Goal: Task Accomplishment & Management: Manage account settings

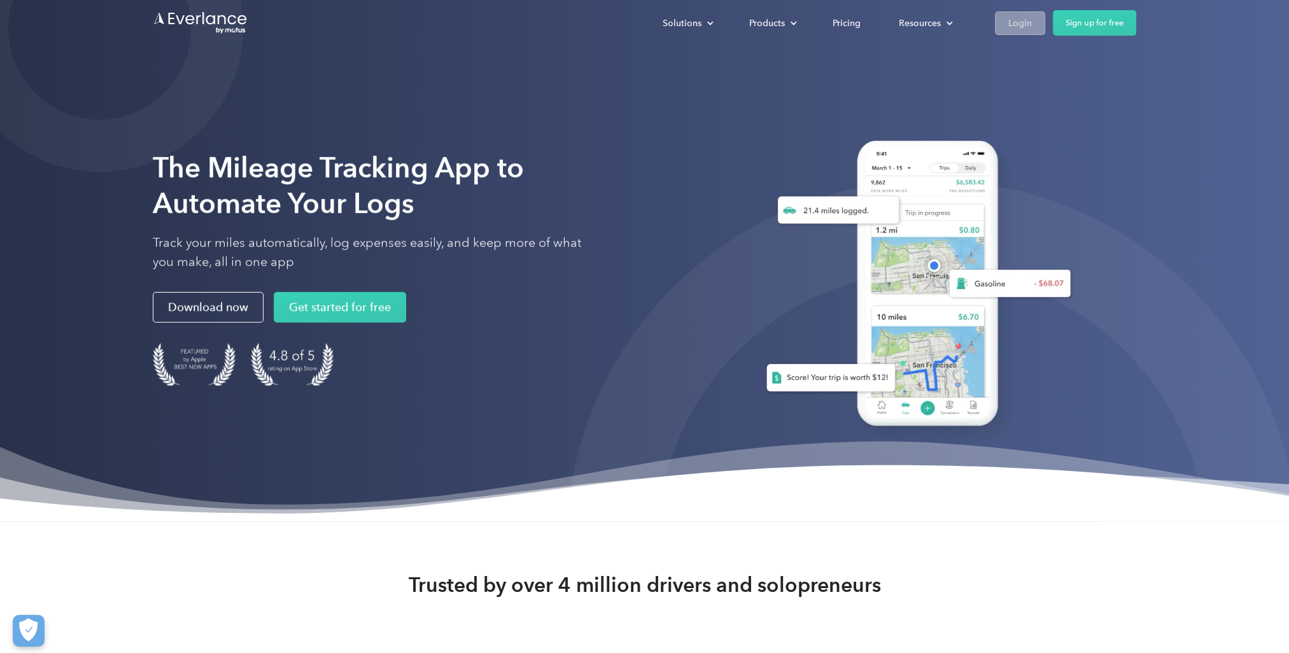
click at [1017, 24] on div "Login" at bounding box center [1020, 23] width 24 height 16
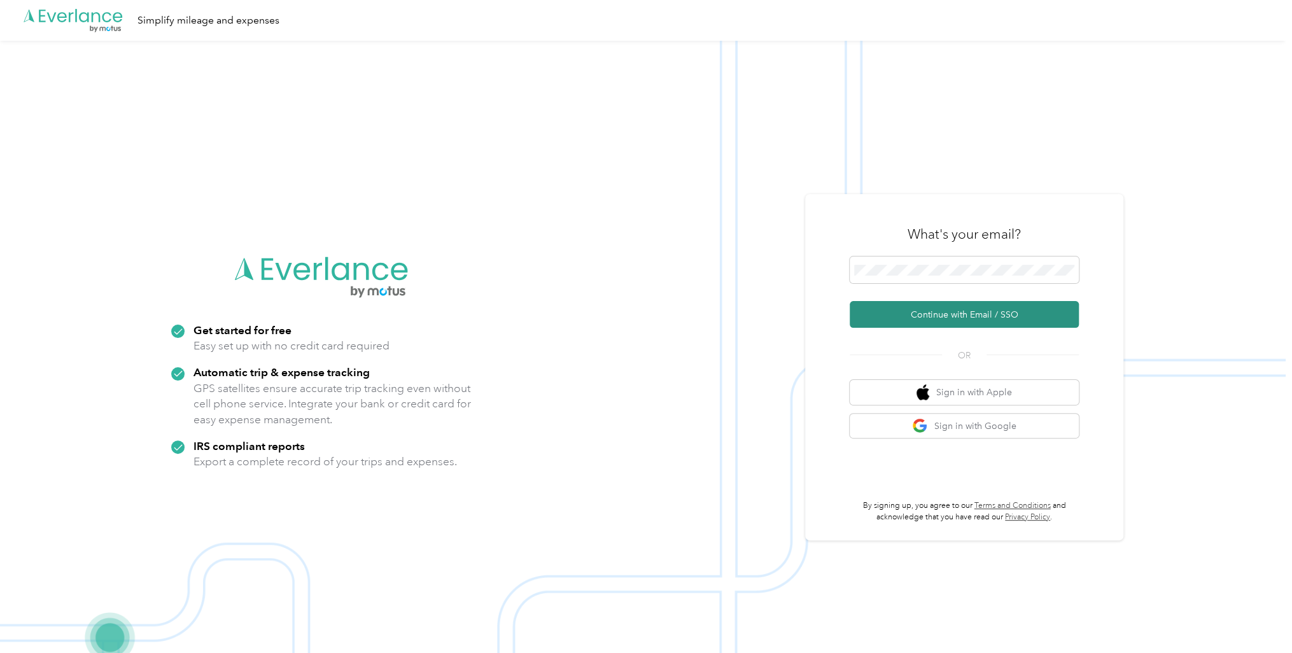
click at [976, 314] on button "Continue with Email / SSO" at bounding box center [964, 314] width 229 height 27
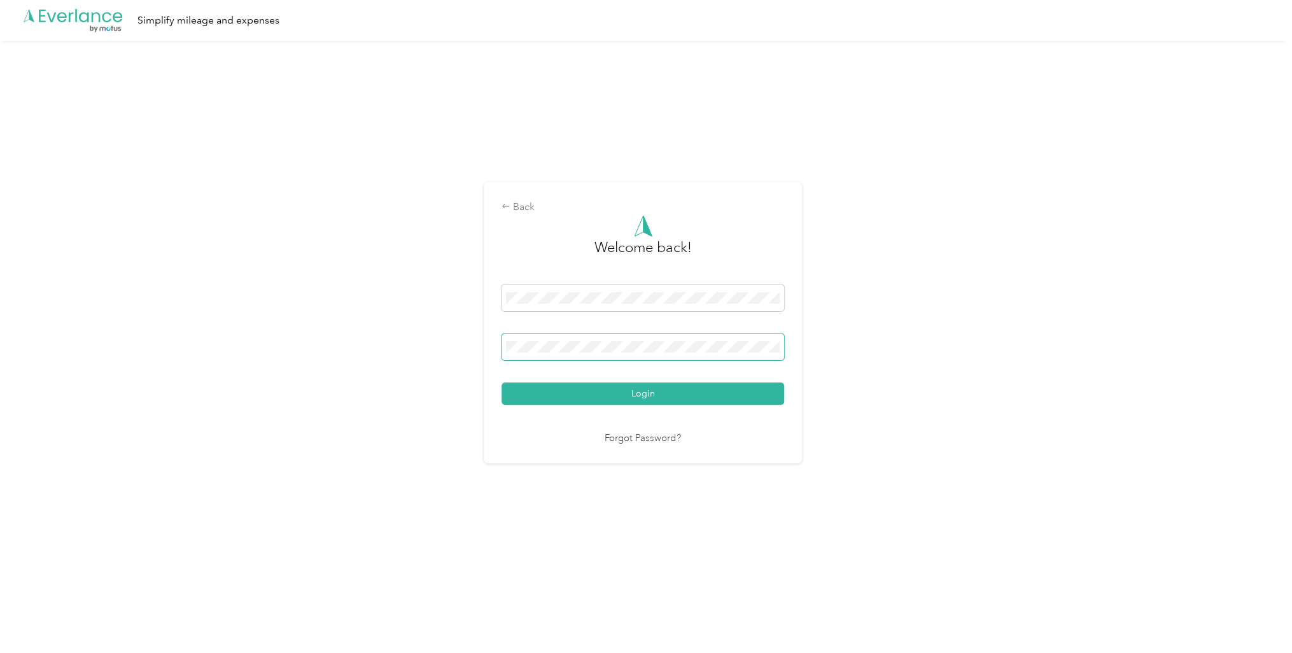
click at [593, 358] on span at bounding box center [642, 346] width 283 height 27
click at [601, 335] on span at bounding box center [642, 346] width 283 height 27
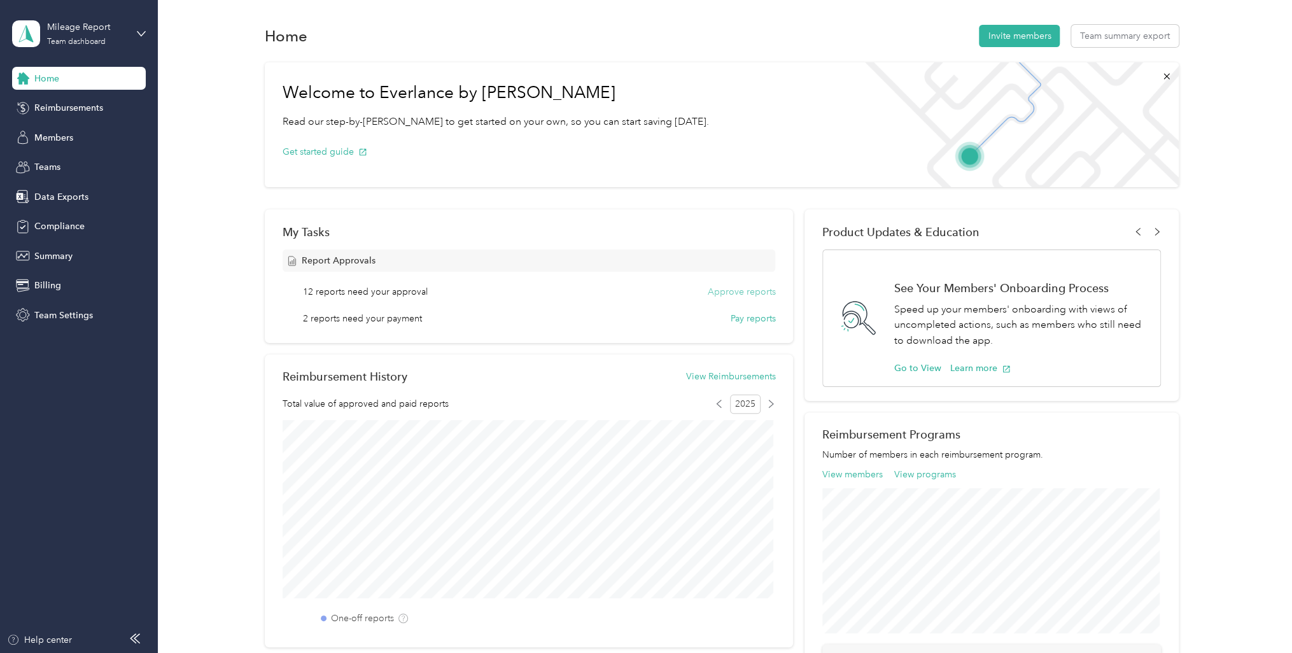
click at [722, 290] on button "Approve reports" at bounding box center [741, 291] width 68 height 13
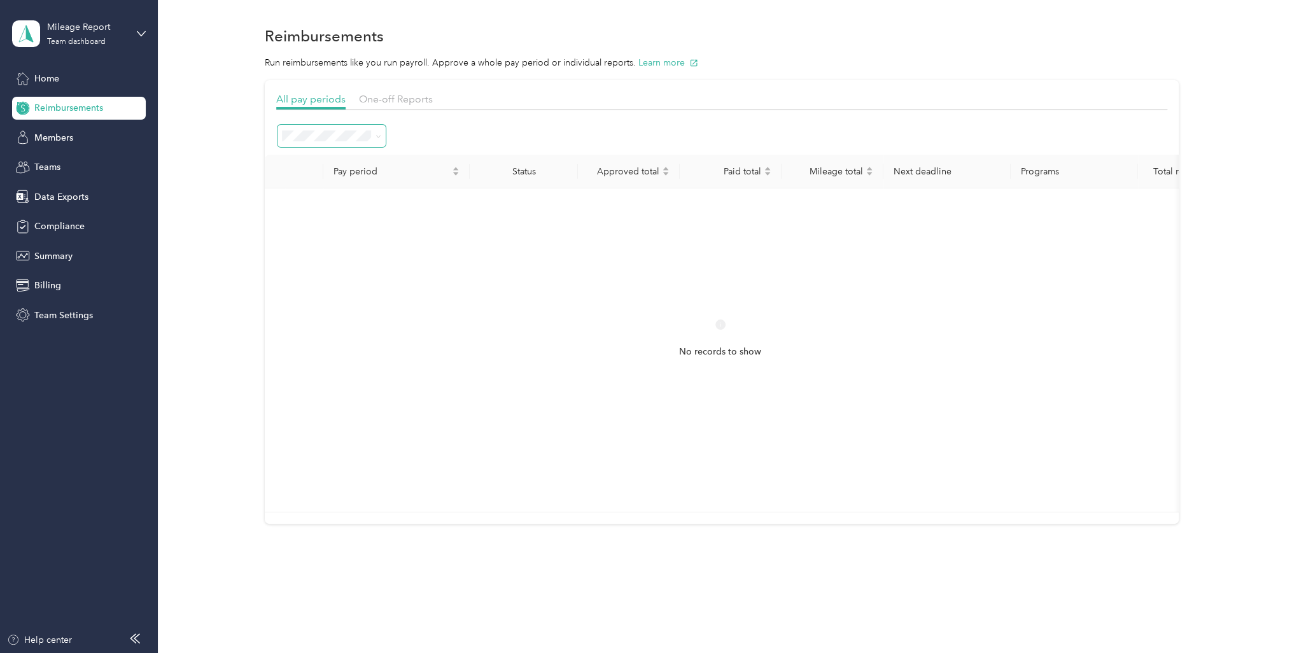
click at [344, 146] on div at bounding box center [331, 135] width 111 height 25
click at [346, 143] on span at bounding box center [331, 136] width 109 height 22
click at [388, 94] on span "One-off Reports" at bounding box center [396, 99] width 74 height 12
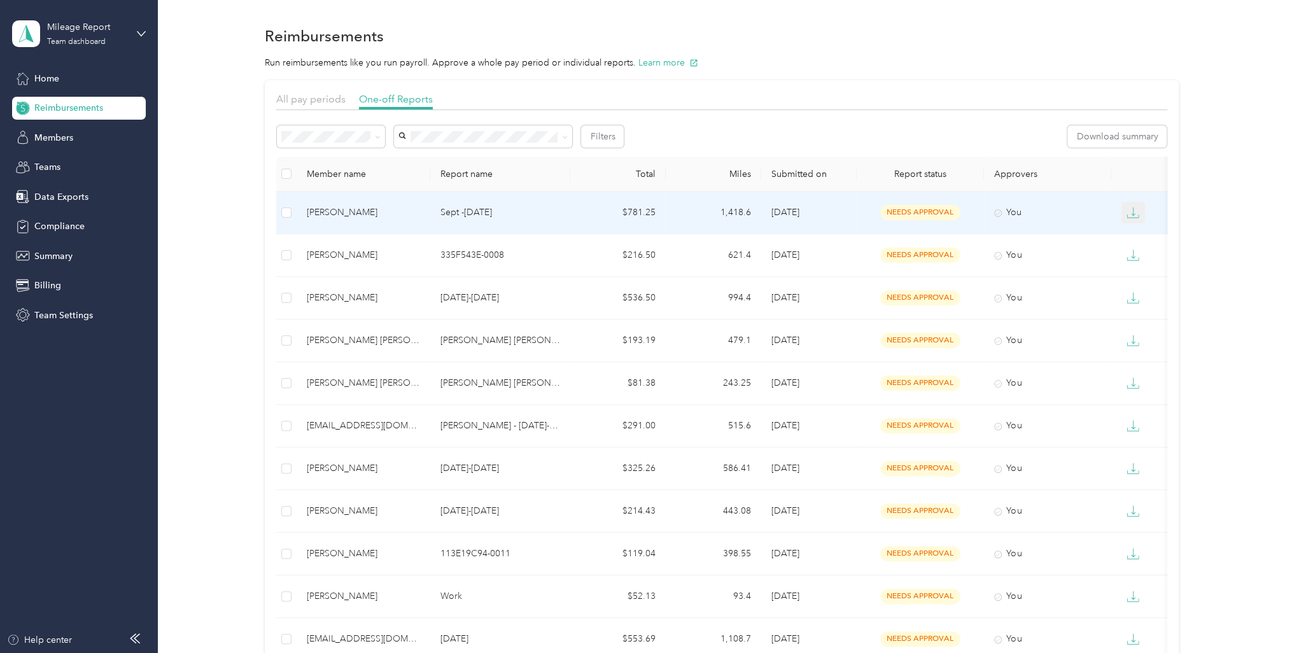
click at [1137, 208] on icon "button" at bounding box center [1132, 212] width 13 height 13
click at [1149, 235] on div "PDF" at bounding box center [1143, 235] width 27 height 13
click at [321, 217] on div "Melissa Talbot" at bounding box center [363, 213] width 113 height 14
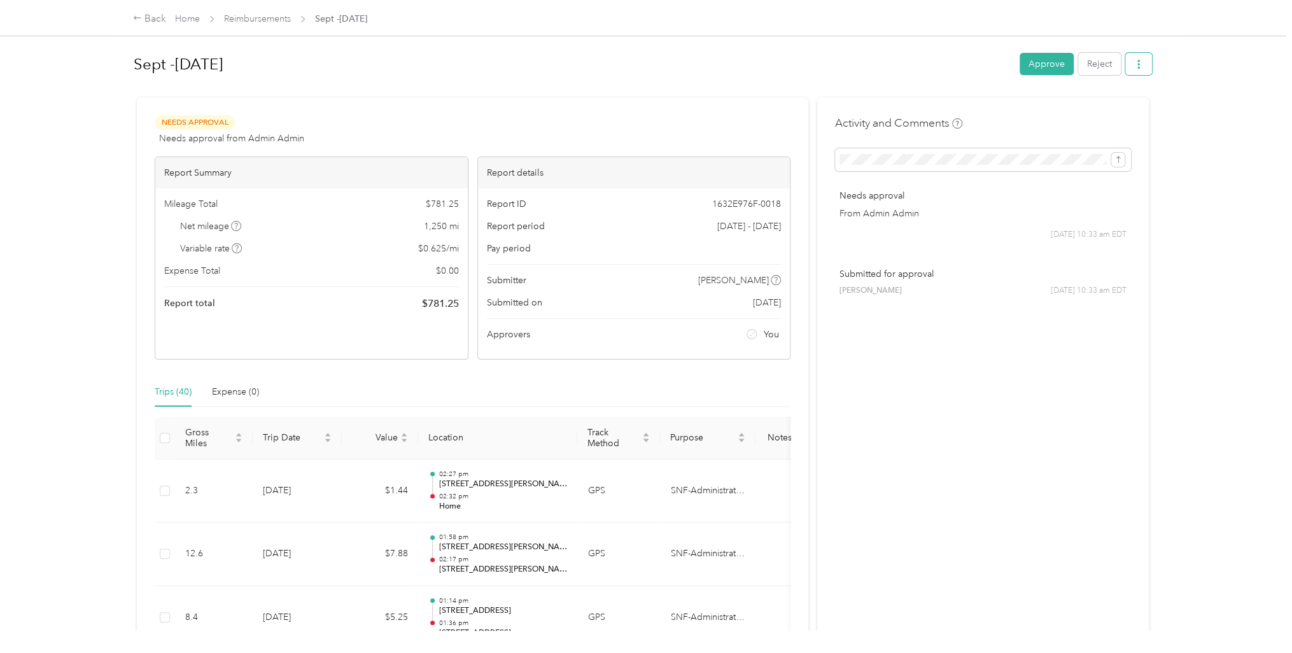
click at [1137, 62] on icon "button" at bounding box center [1138, 64] width 9 height 9
click at [1108, 109] on span "Download" at bounding box center [1098, 110] width 42 height 13
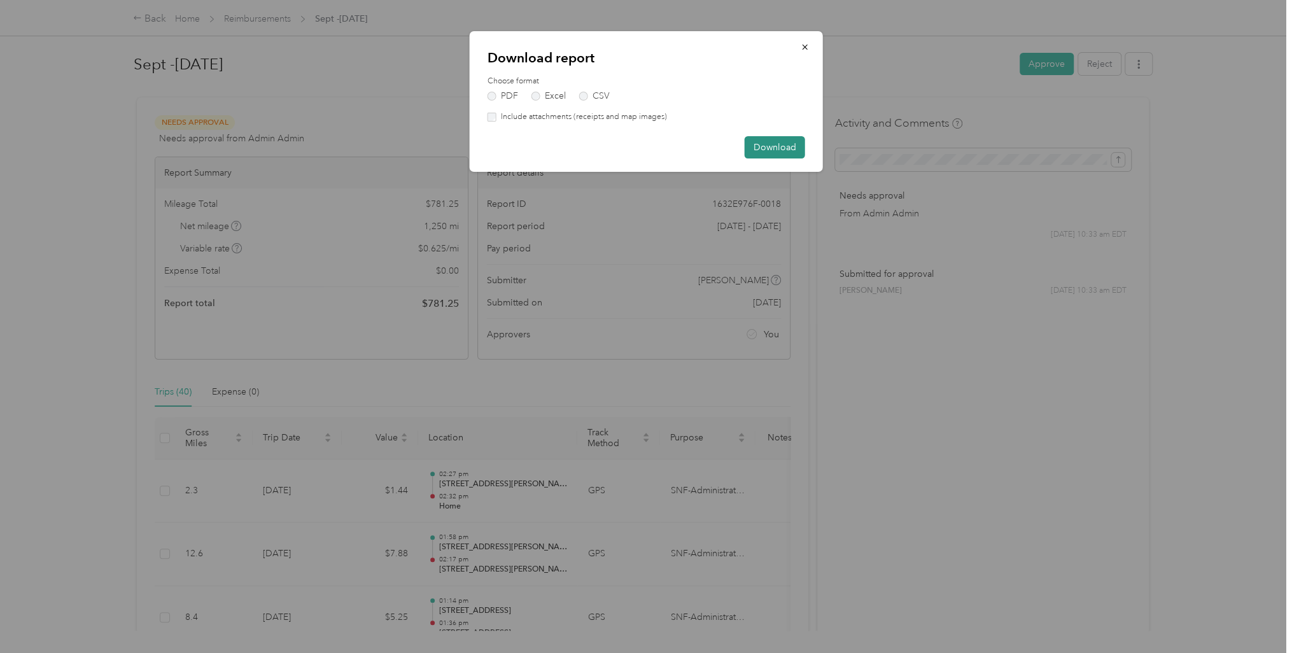
click at [773, 146] on button "Download" at bounding box center [775, 147] width 60 height 22
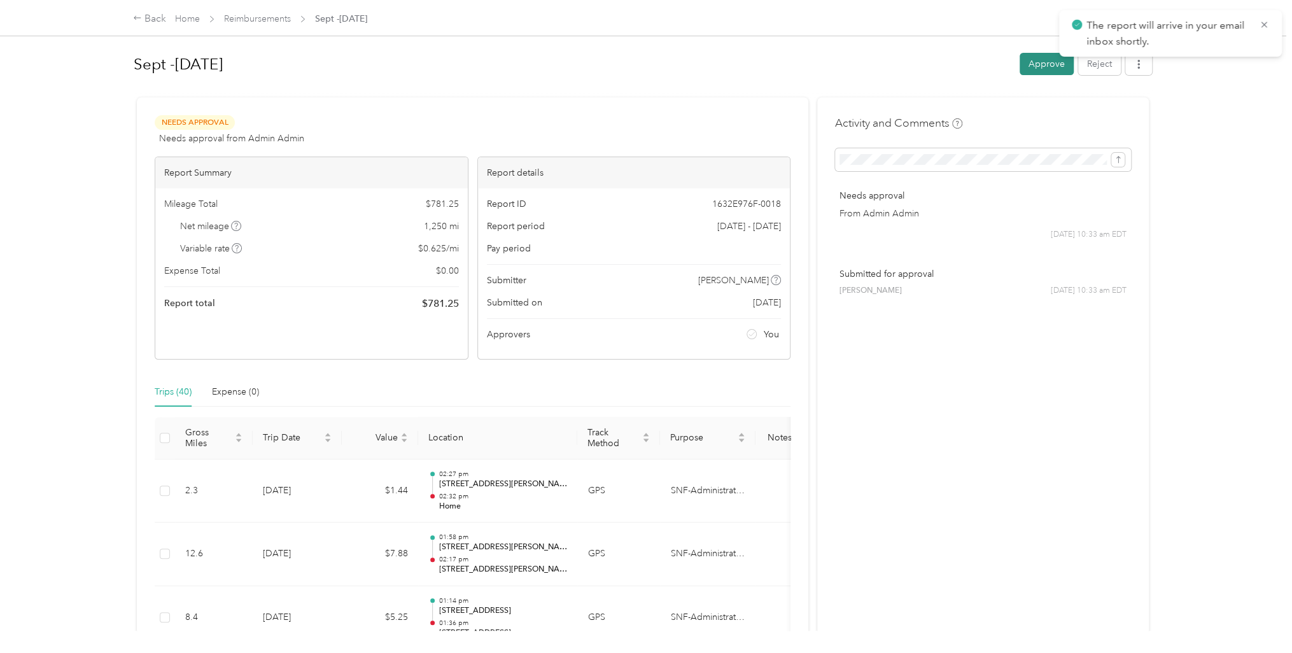
click at [1042, 60] on button "Approve" at bounding box center [1046, 64] width 54 height 22
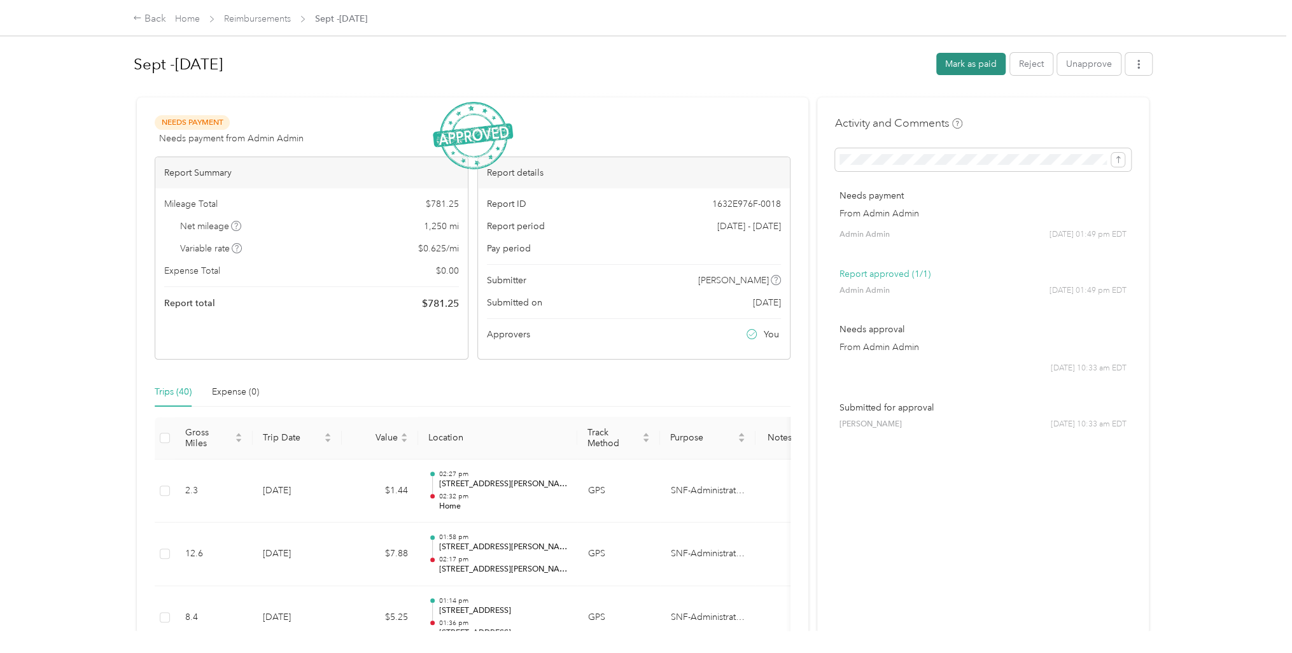
click at [967, 69] on button "Mark as paid" at bounding box center [970, 64] width 69 height 22
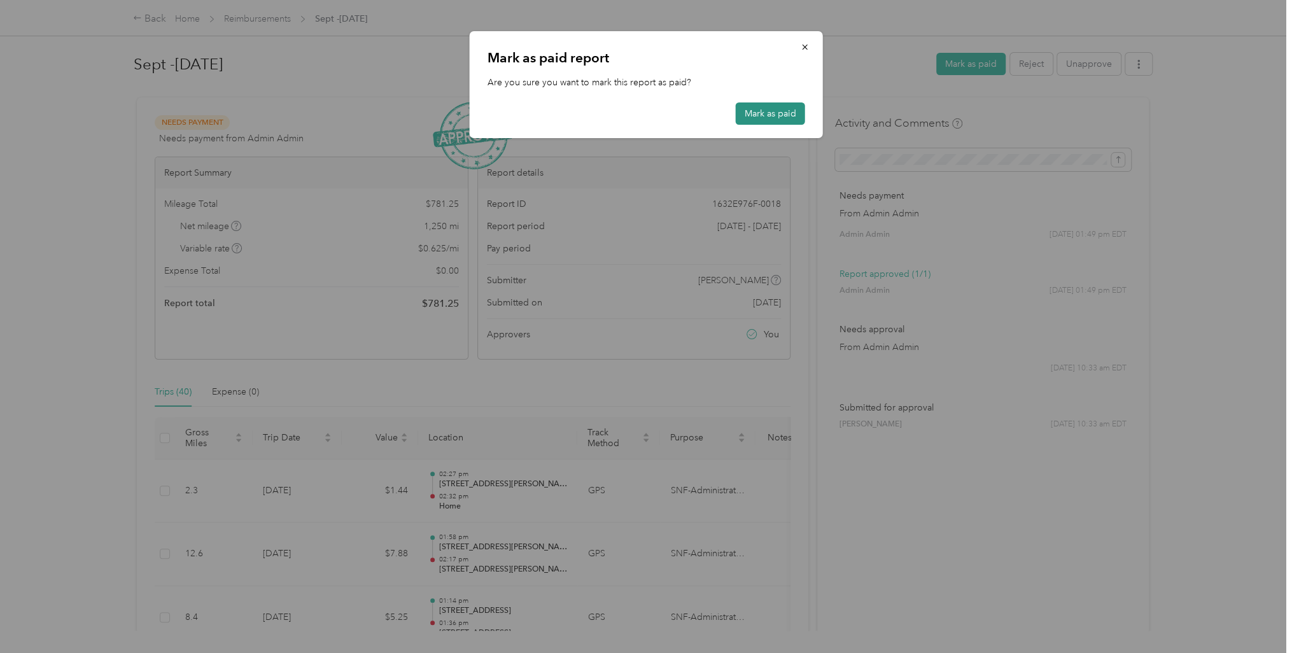
click at [774, 116] on button "Mark as paid" at bounding box center [770, 113] width 69 height 22
